Goal: Go to known website: Access a specific website the user already knows

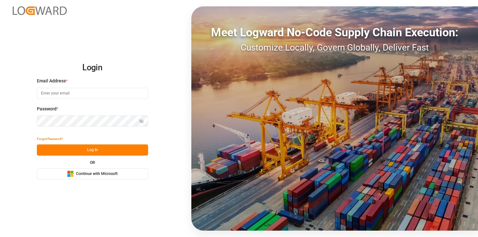
click at [121, 175] on button "Microsoft Logo Continue with Microsoft" at bounding box center [92, 173] width 111 height 11
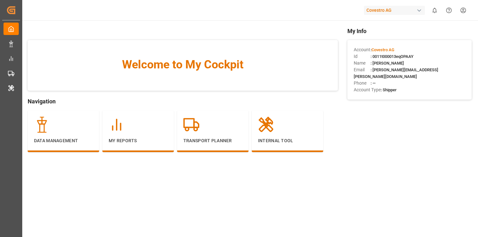
click at [388, 8] on div "Covestro AG" at bounding box center [394, 10] width 61 height 9
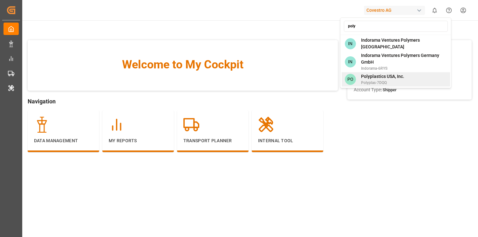
type input "poly"
click at [380, 73] on span "Polyplastics USA, Inc." at bounding box center [382, 76] width 43 height 7
